Goal: Use online tool/utility: Utilize a website feature to perform a specific function

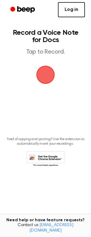
click at [68, 9] on link "Log in" at bounding box center [71, 9] width 27 height 15
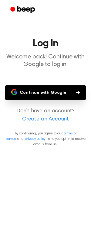
click at [38, 95] on button "Continue with Google" at bounding box center [45, 92] width 80 height 15
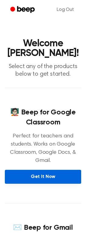
click at [42, 170] on link "Get It Now" at bounding box center [43, 177] width 77 height 14
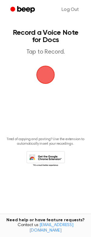
click at [48, 78] on span "button" at bounding box center [45, 74] width 17 height 17
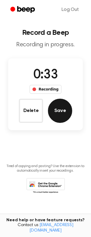
click at [57, 113] on button "Save" at bounding box center [60, 111] width 24 height 24
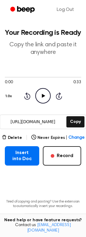
click at [40, 96] on icon "Play Audio" at bounding box center [42, 95] width 15 height 15
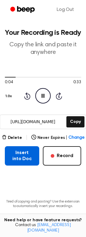
click at [31, 151] on button "Insert into Doc" at bounding box center [22, 155] width 34 height 19
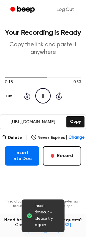
click at [42, 92] on icon "Pause Audio" at bounding box center [42, 95] width 15 height 15
click at [42, 96] on icon "Play Audio" at bounding box center [42, 95] width 15 height 15
